Goal: Task Accomplishment & Management: Manage account settings

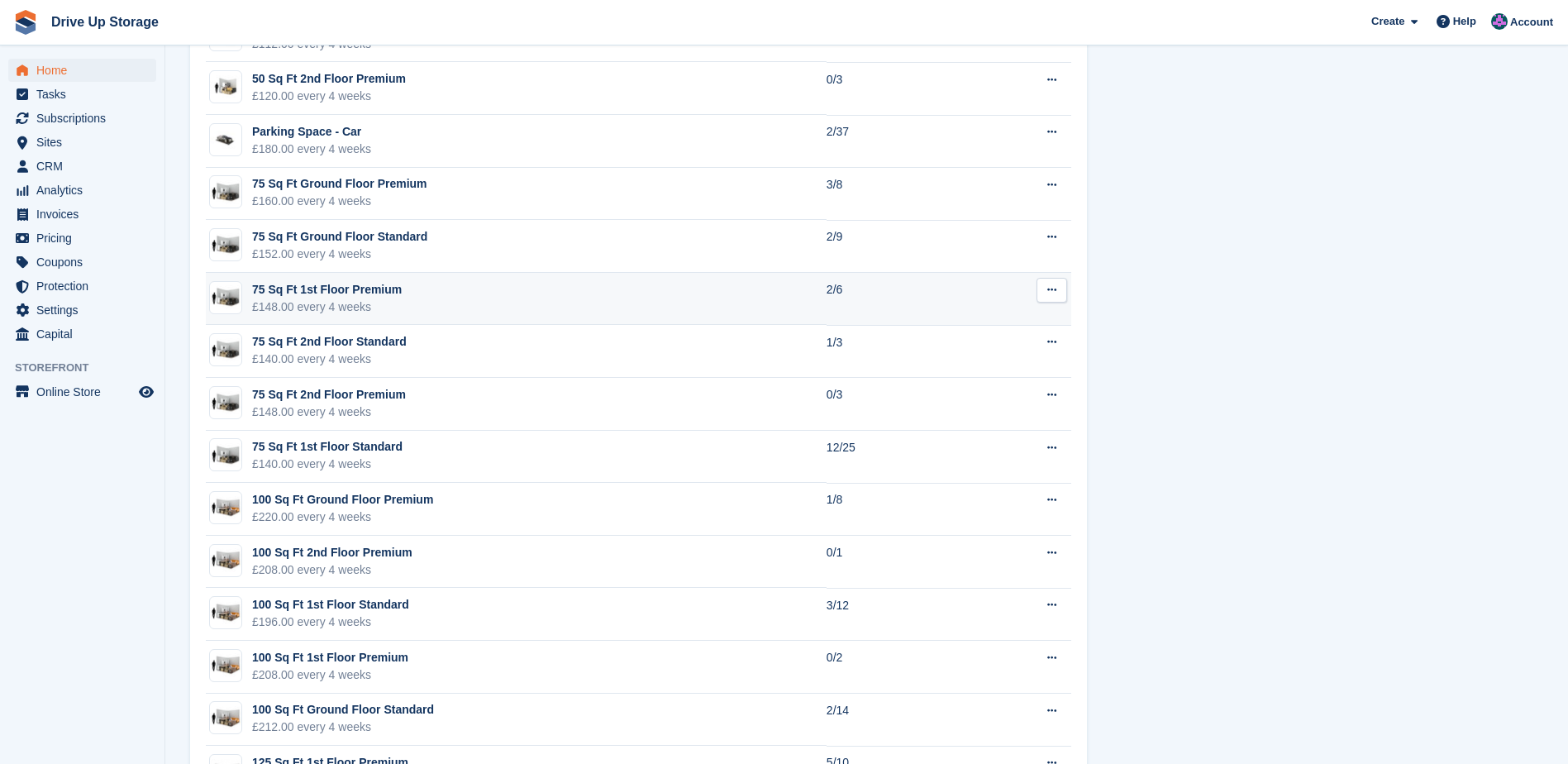
scroll to position [1809, 0]
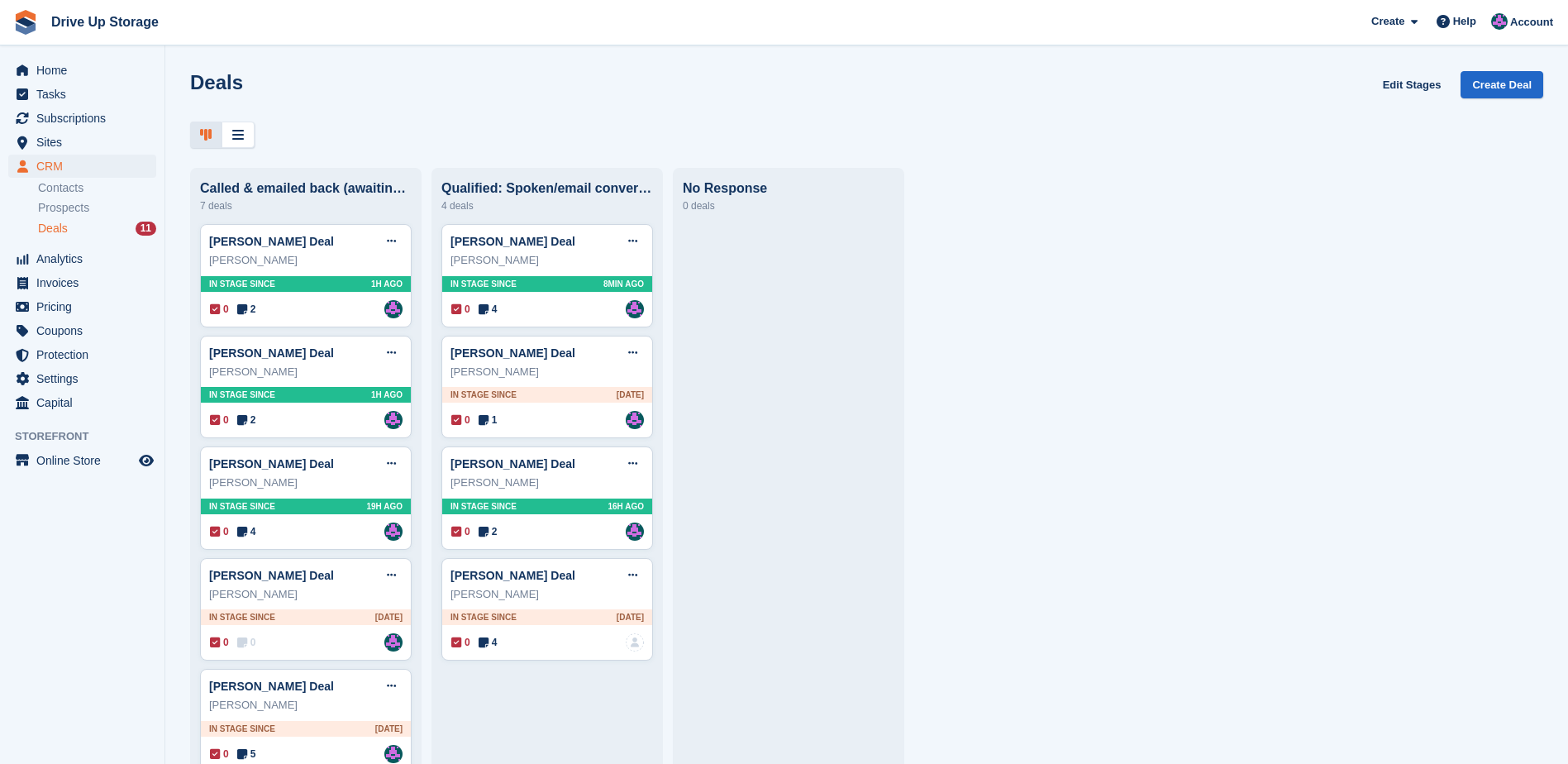
scroll to position [8, 0]
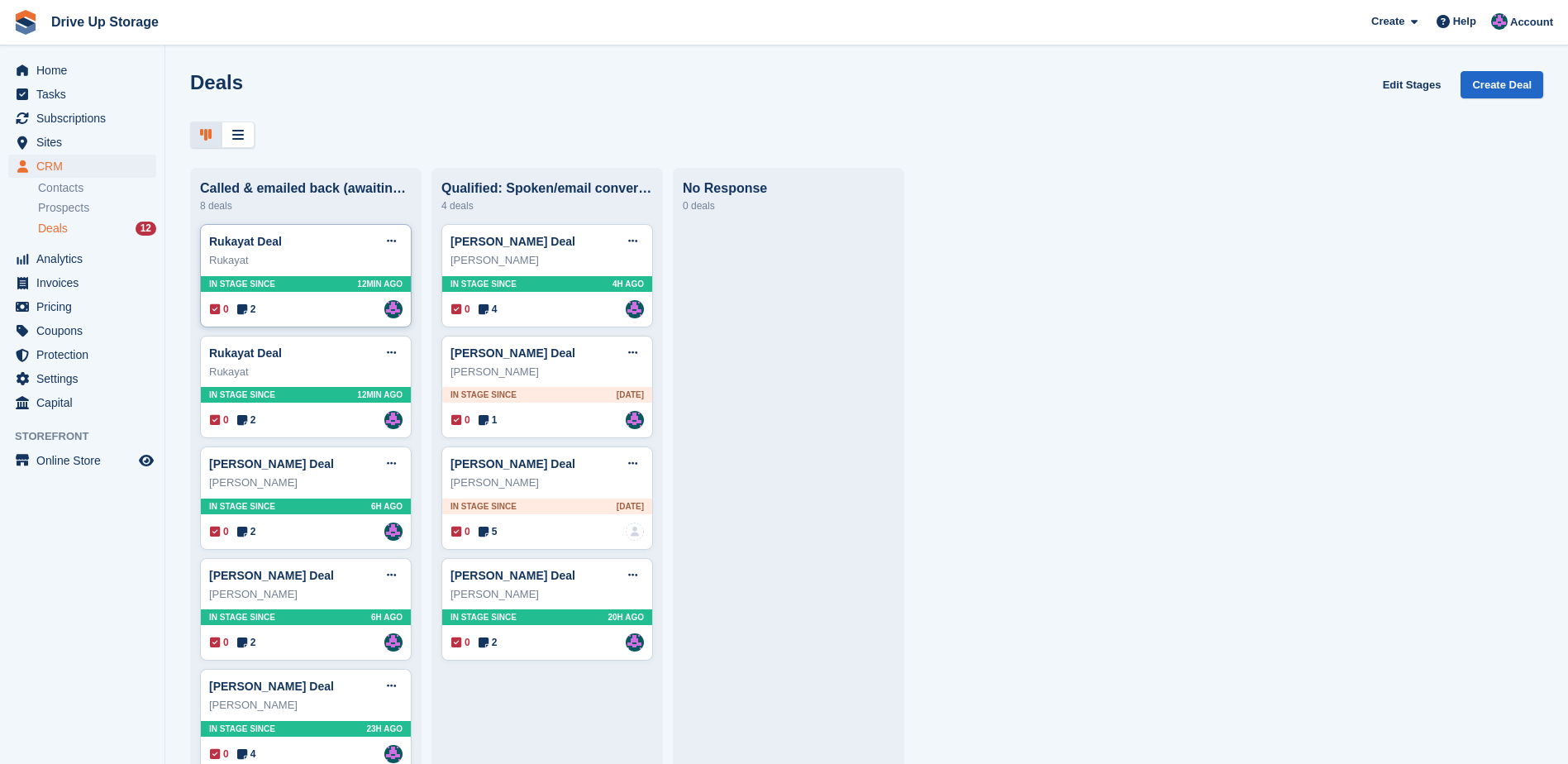
click at [322, 323] on div "Rukayat Deal Edit deal Mark as won Mark as lost Delete deal Rukayat In stage si…" at bounding box center [305, 276] width 211 height 103
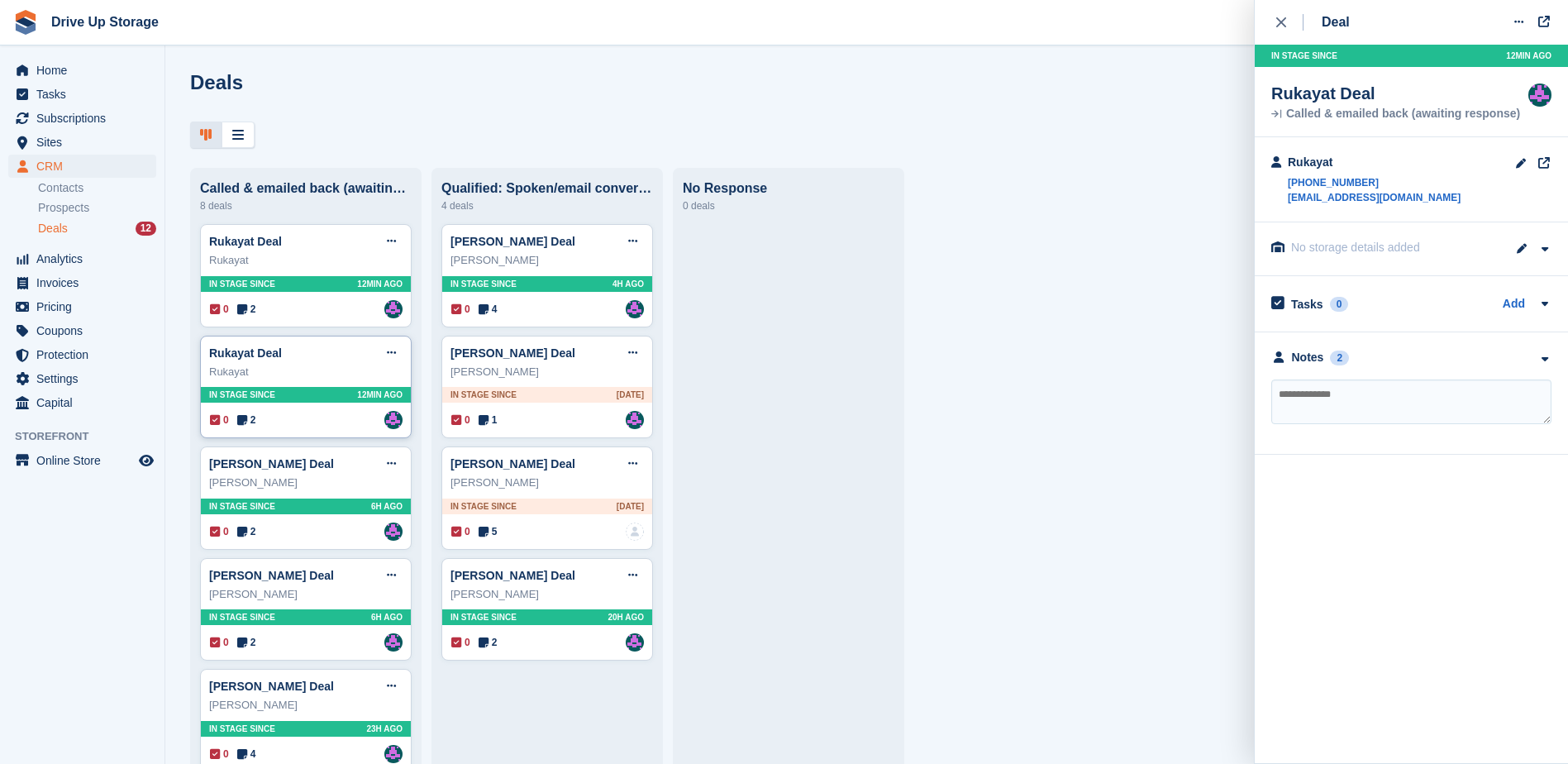
click at [307, 429] on div "0 2 Assigned to Andy" at bounding box center [306, 420] width 193 height 18
click at [392, 242] on icon at bounding box center [392, 241] width 9 height 11
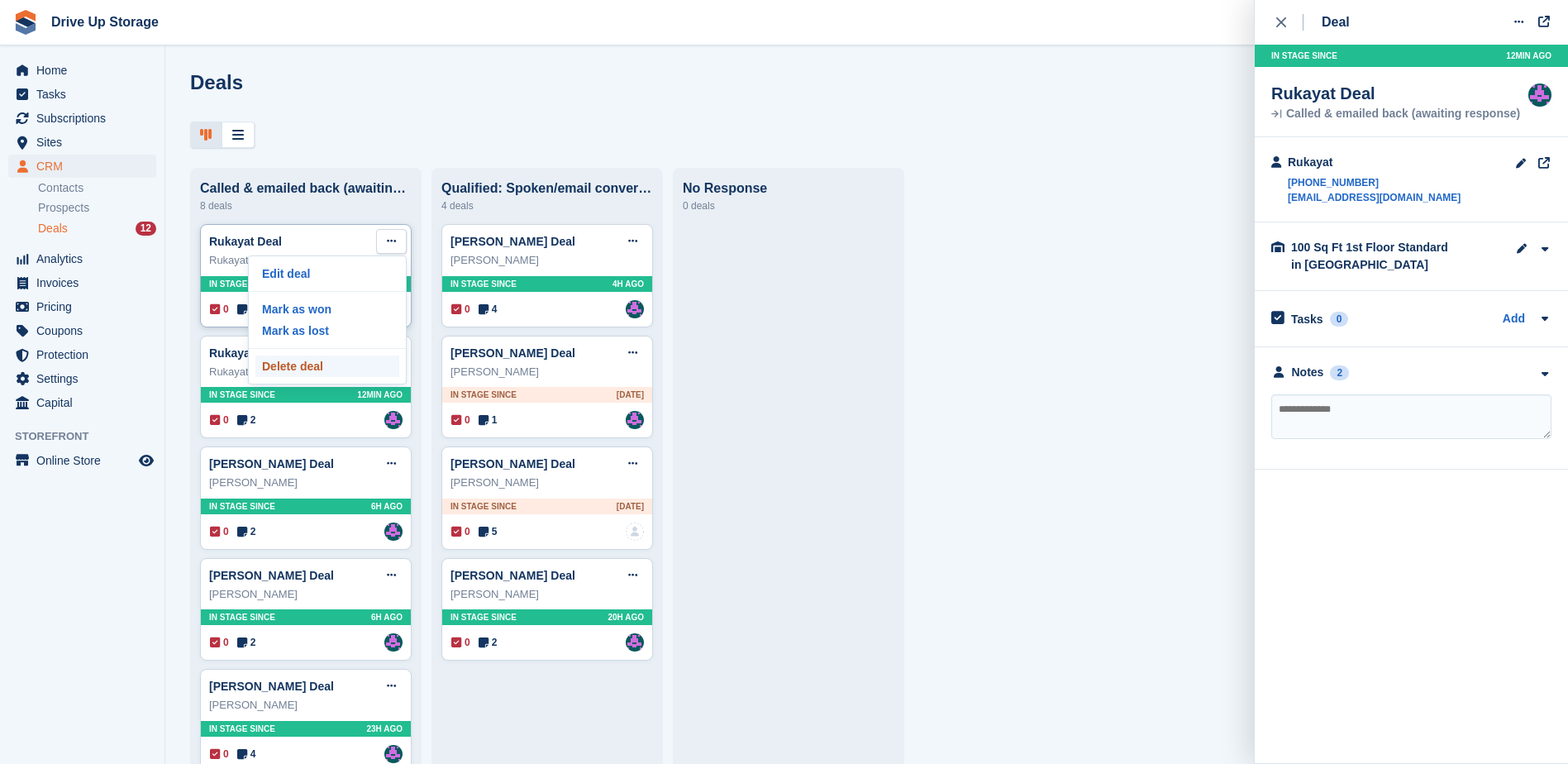
click at [316, 376] on p "Delete deal" at bounding box center [327, 366] width 144 height 22
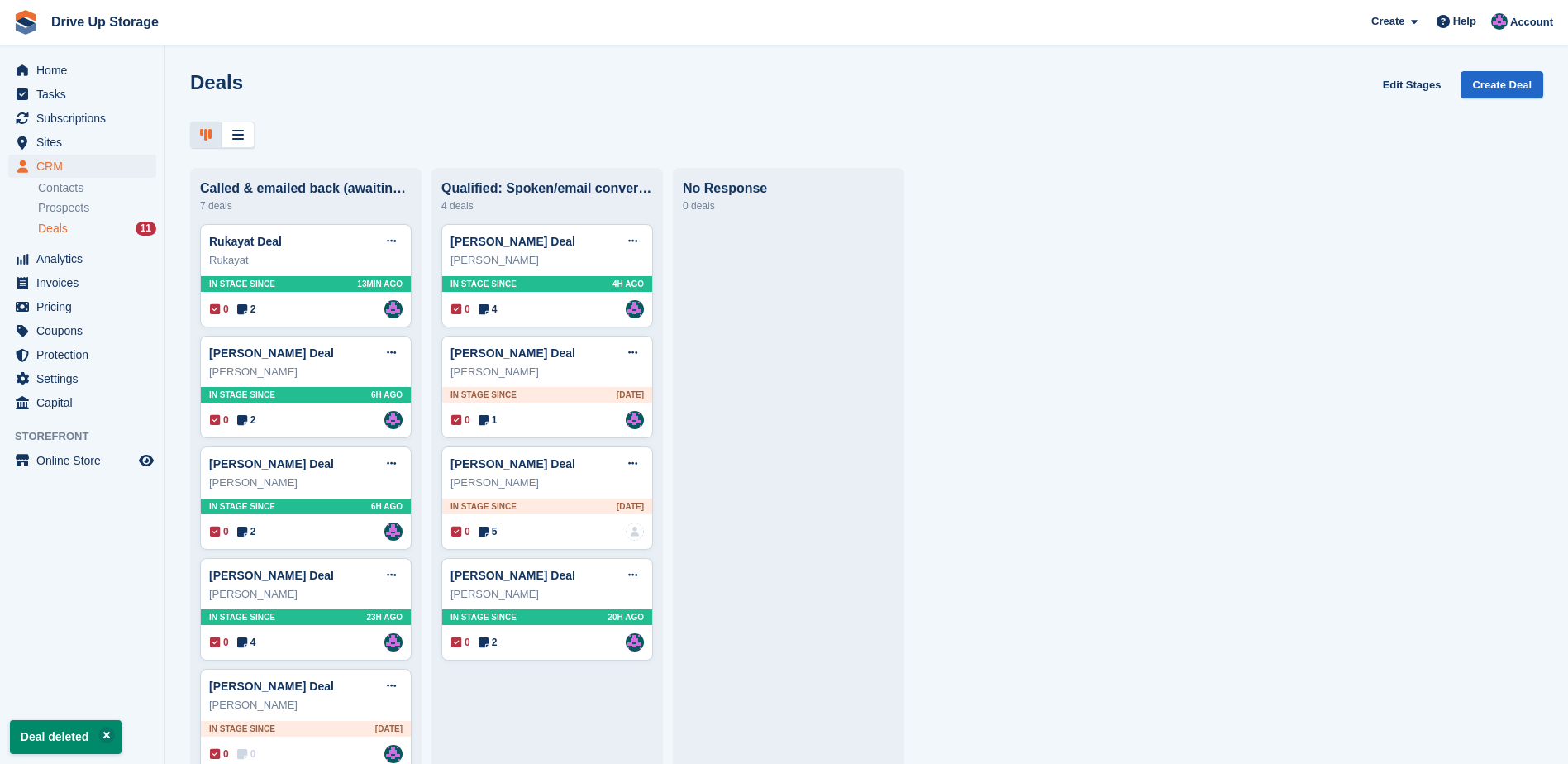
click at [286, 314] on div "0 2 Assigned to Andy" at bounding box center [306, 309] width 193 height 18
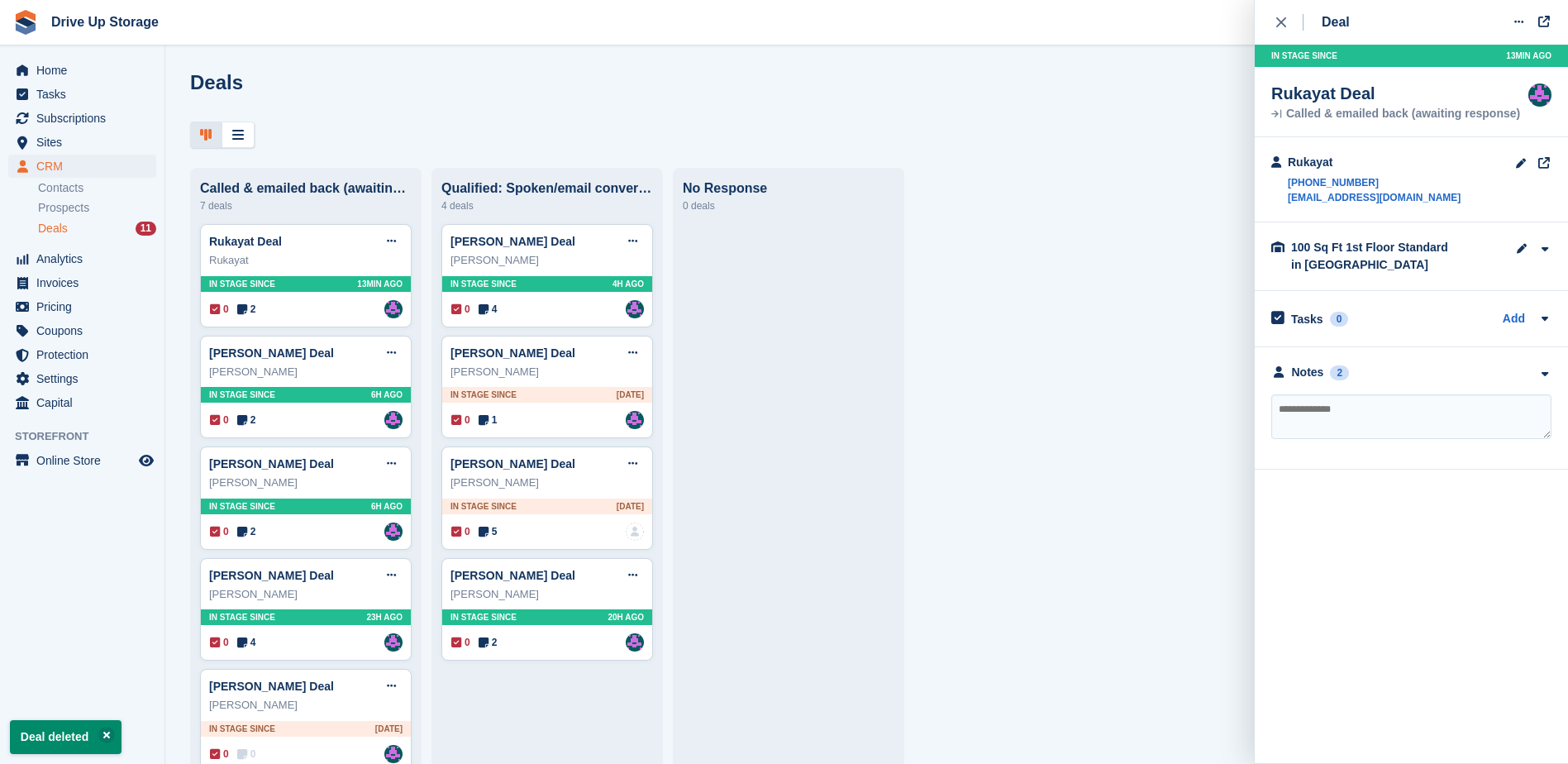
click at [1342, 404] on textarea at bounding box center [1411, 416] width 280 height 44
type textarea "*******"
